Goal: Task Accomplishment & Management: Manage account settings

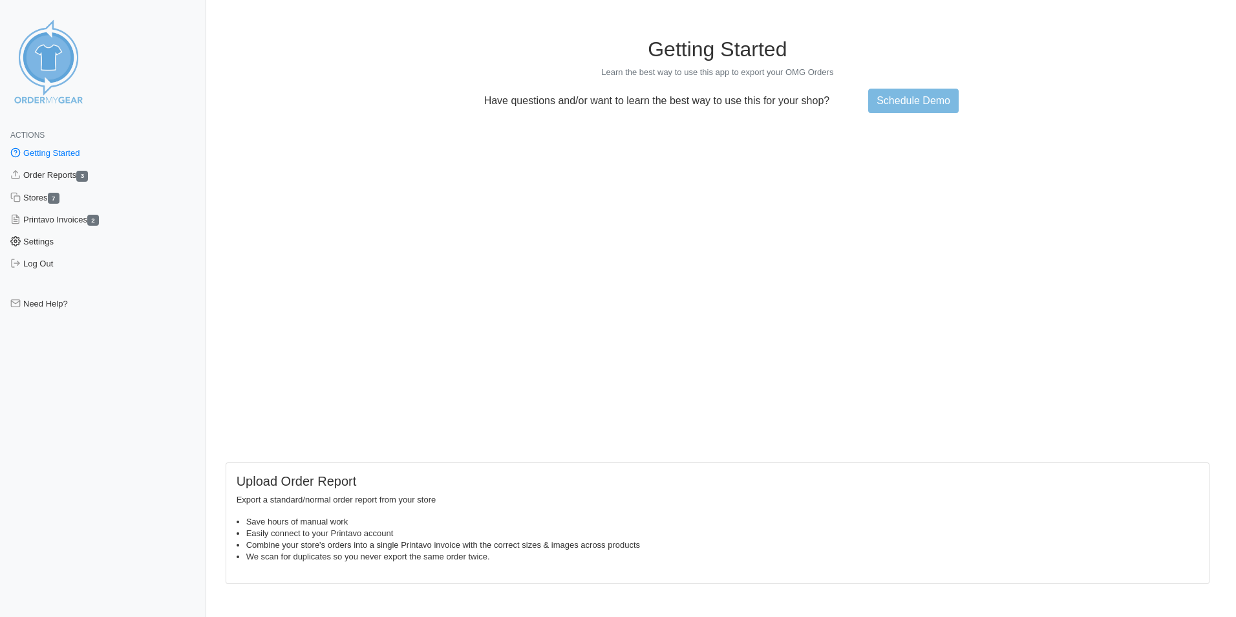
click at [44, 240] on link "Settings" at bounding box center [103, 242] width 206 height 22
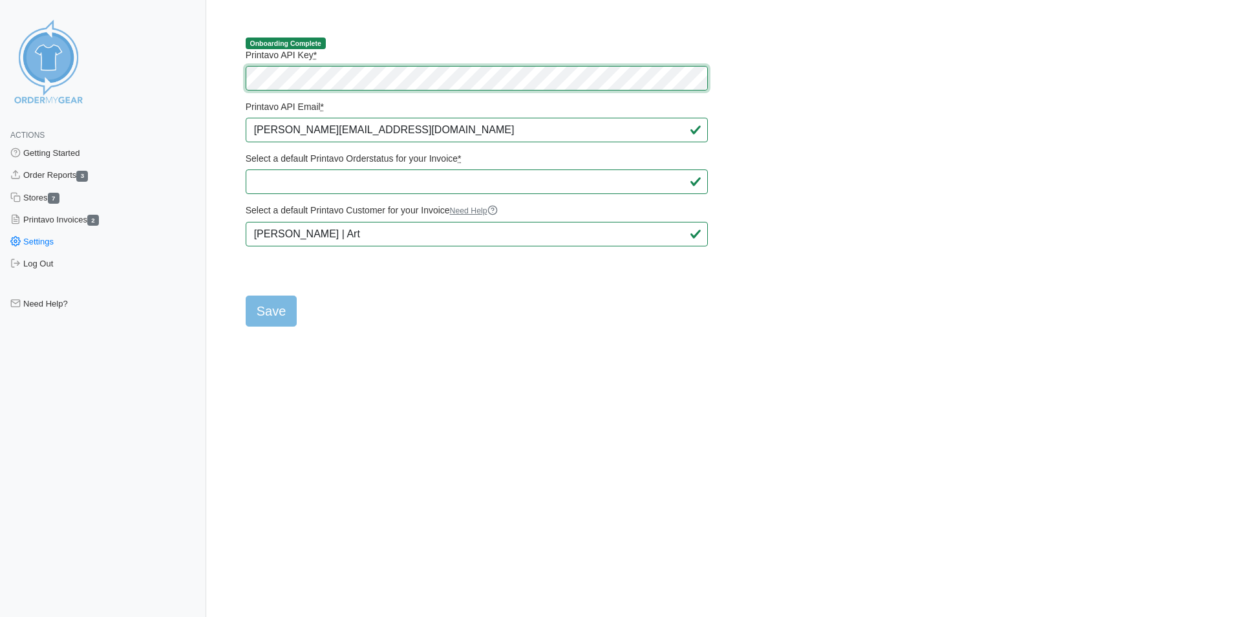
click at [231, 80] on main "Onboarding Complete Printavo API Key * Printavo API Email * ryan@billslockerroo…" at bounding box center [717, 173] width 994 height 305
click at [437, 306] on form "Printavo API Key * Printavo API Email * ryan@billslockerroom3.com Select a defa…" at bounding box center [477, 187] width 462 height 277
click at [275, 314] on input "Save" at bounding box center [272, 310] width 52 height 31
type input "Saving..."
click at [63, 176] on link "Order Reports 3" at bounding box center [103, 175] width 206 height 22
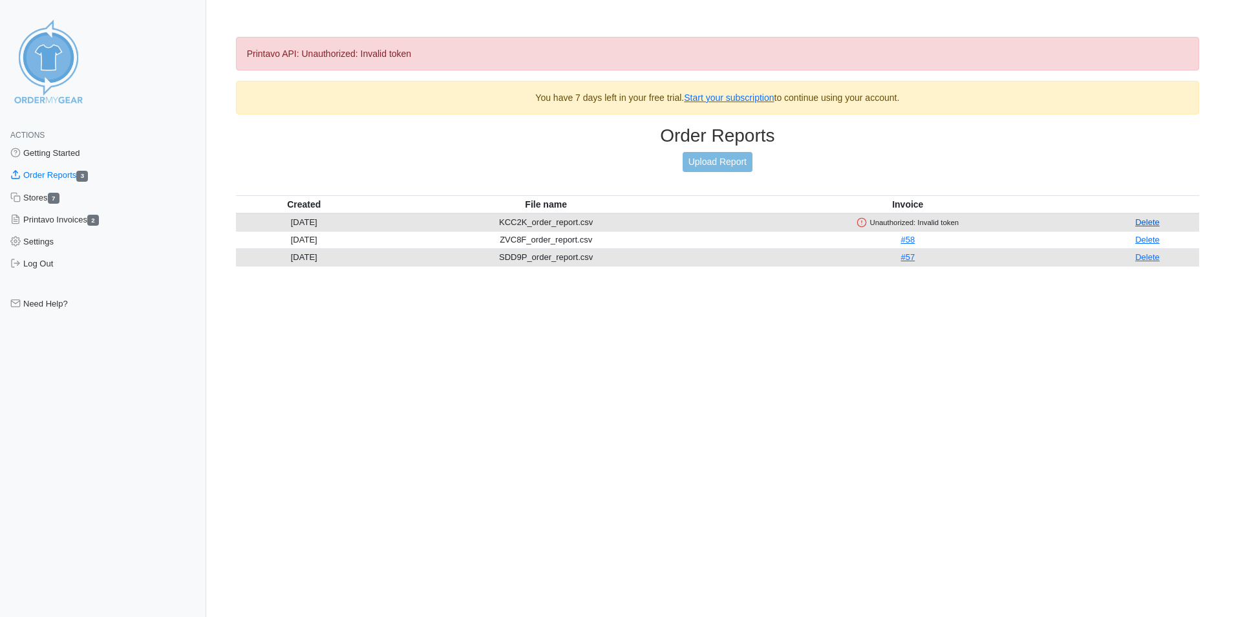
click at [1144, 224] on link "Delete" at bounding box center [1147, 222] width 25 height 10
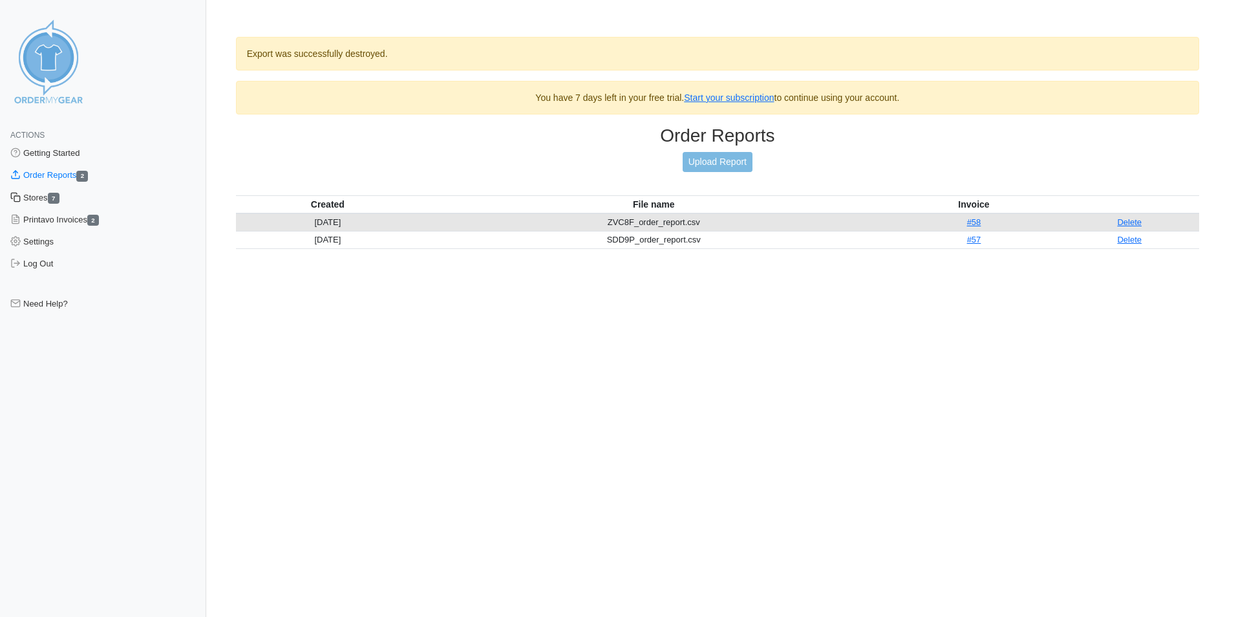
click at [46, 198] on link "Stores 7" at bounding box center [103, 198] width 206 height 22
